Goal: Entertainment & Leisure: Browse casually

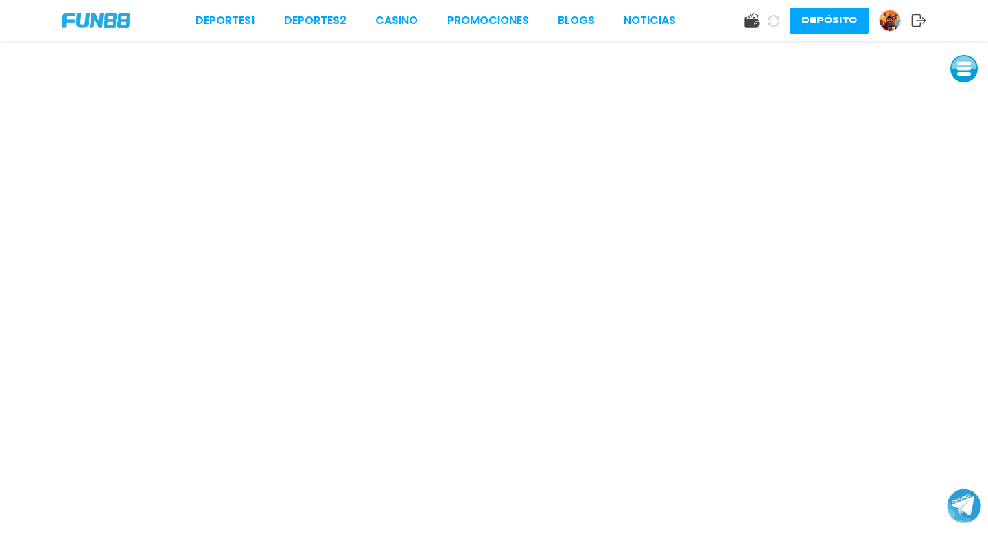
click at [966, 71] on button at bounding box center [963, 68] width 27 height 27
click at [970, 161] on button at bounding box center [963, 161] width 27 height 27
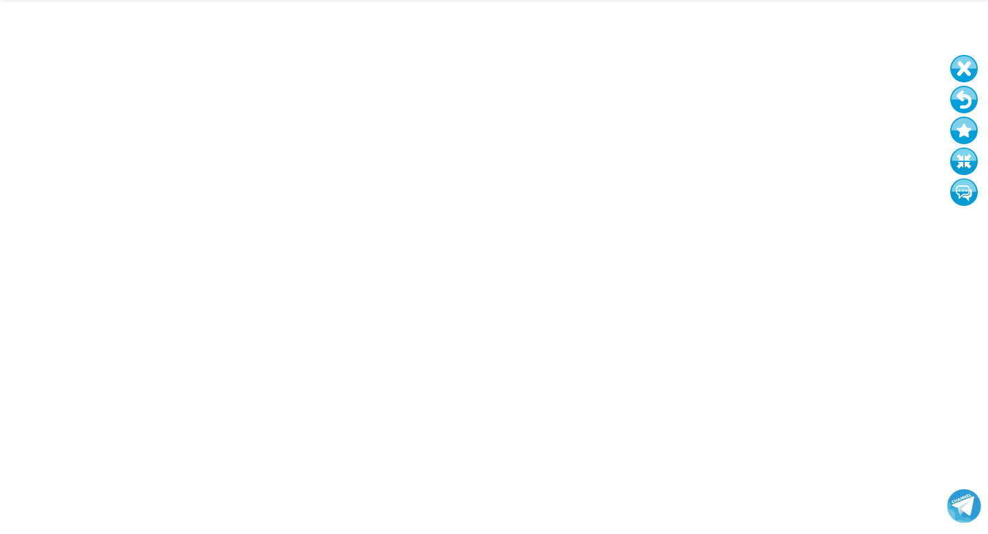
click at [965, 98] on button at bounding box center [963, 99] width 27 height 27
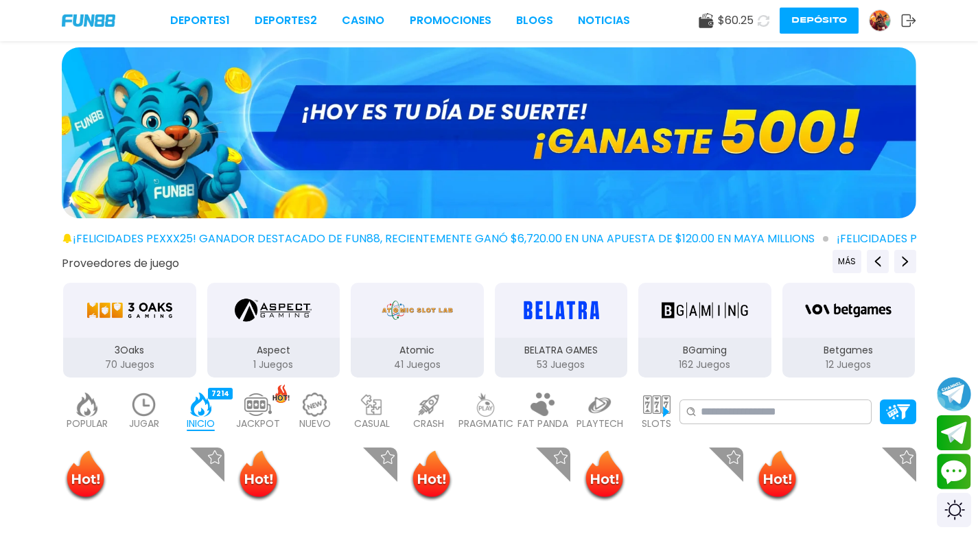
scroll to position [104, 0]
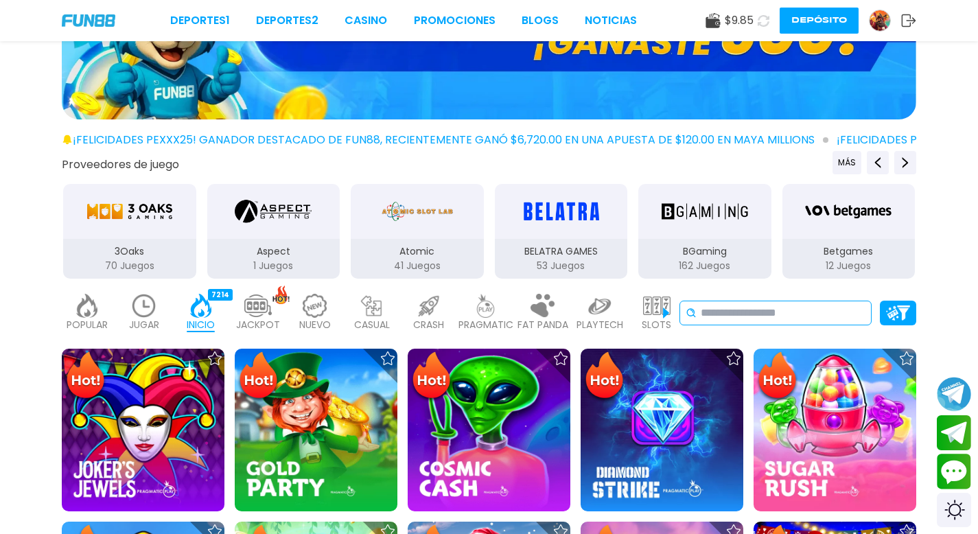
click at [723, 316] on input at bounding box center [783, 313] width 165 height 16
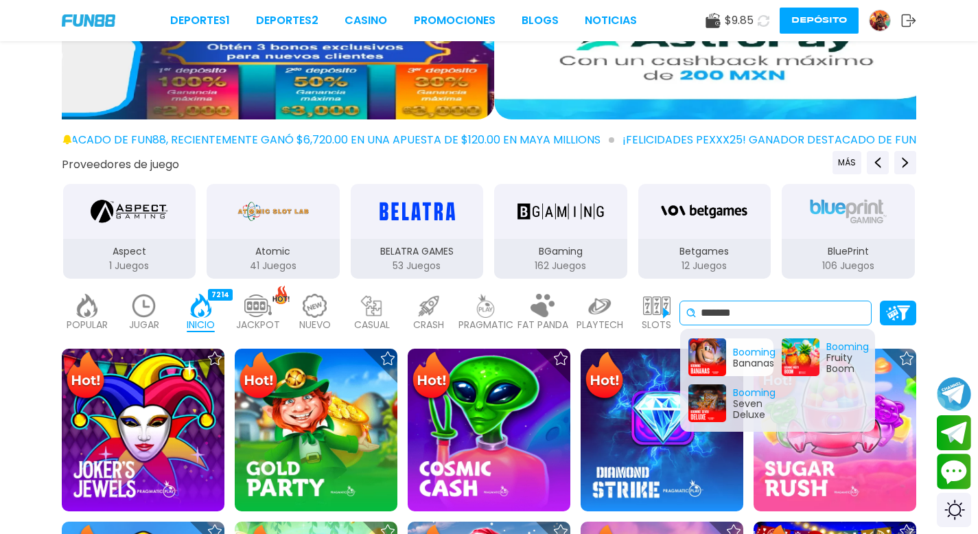
type input "*******"
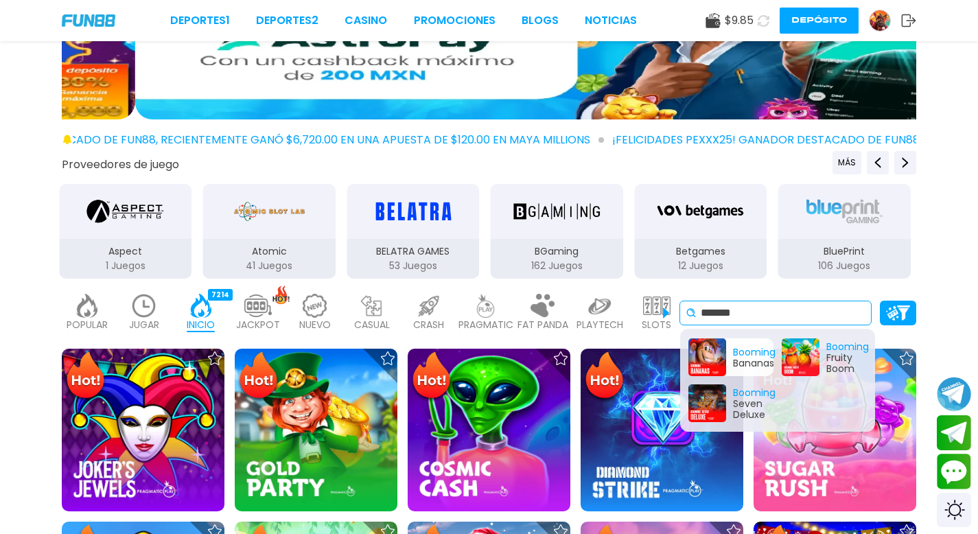
click at [717, 355] on div "Booming Bananas" at bounding box center [730, 357] width 85 height 38
